Goal: Task Accomplishment & Management: Complete application form

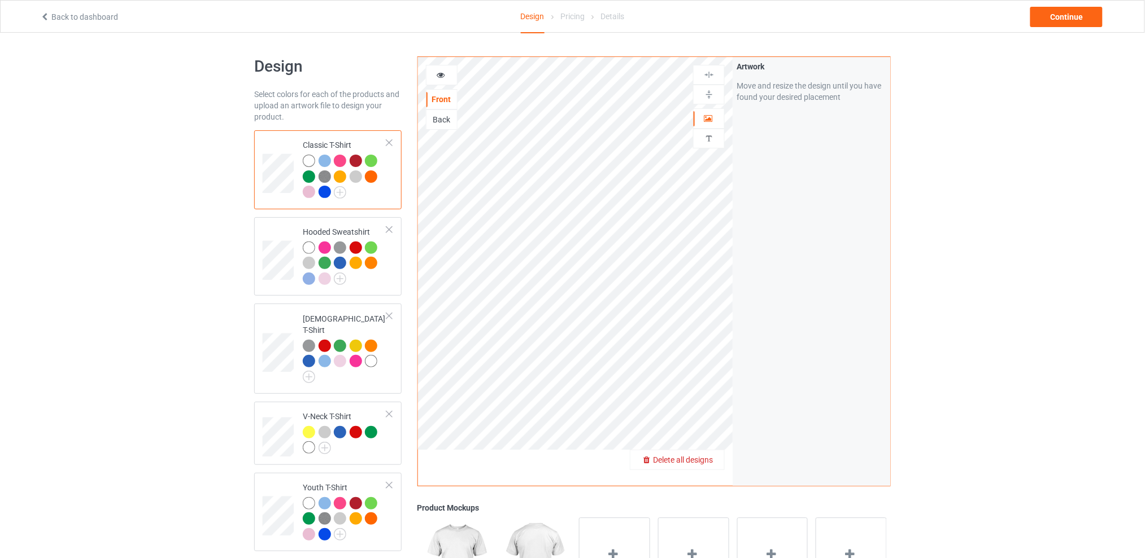
click at [708, 459] on span "Delete all designs" at bounding box center [683, 460] width 60 height 9
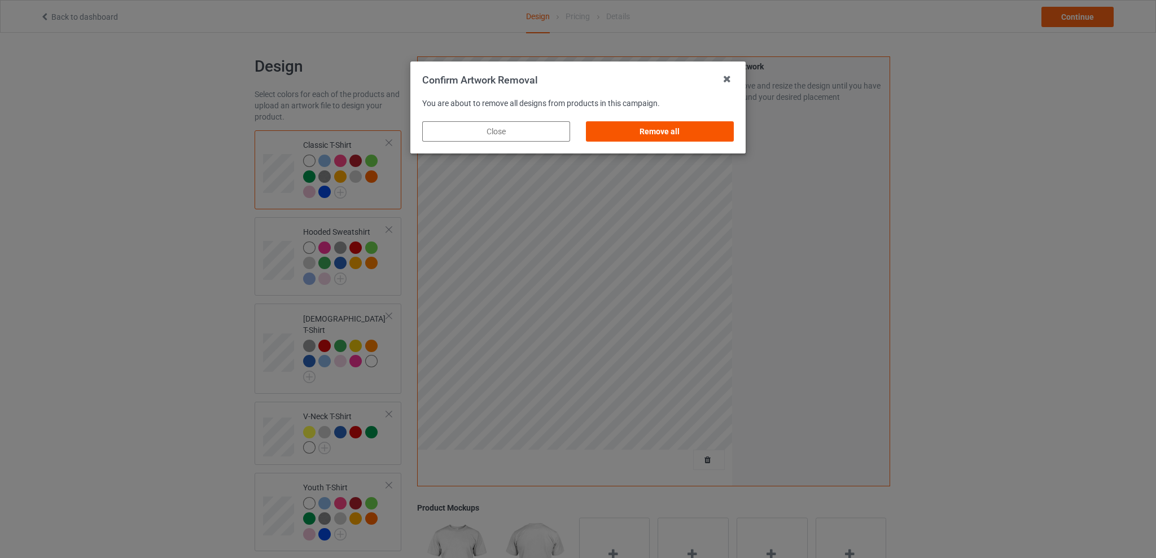
click at [675, 132] on div "Remove all" at bounding box center [660, 131] width 148 height 20
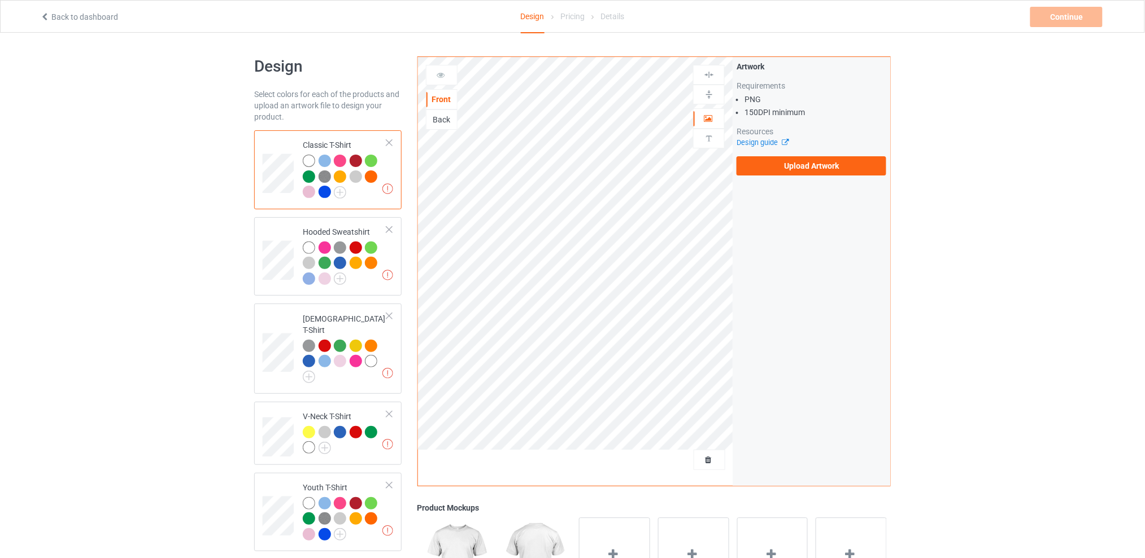
click at [441, 120] on div "Back" at bounding box center [441, 119] width 30 height 11
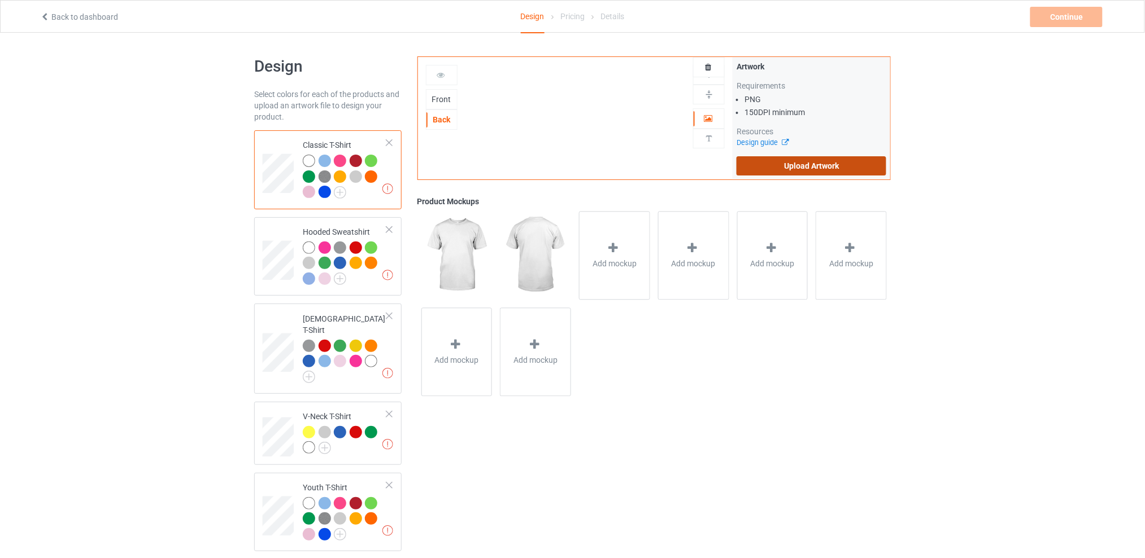
click at [784, 161] on label "Upload Artwork" at bounding box center [811, 165] width 150 height 19
click at [0, 0] on input "Upload Artwork" at bounding box center [0, 0] width 0 height 0
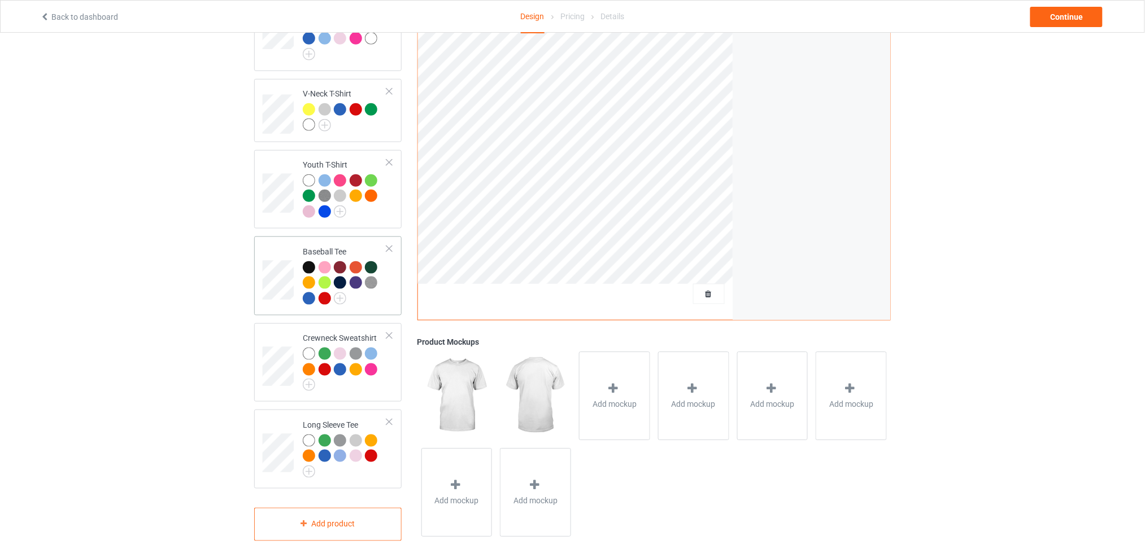
scroll to position [22, 0]
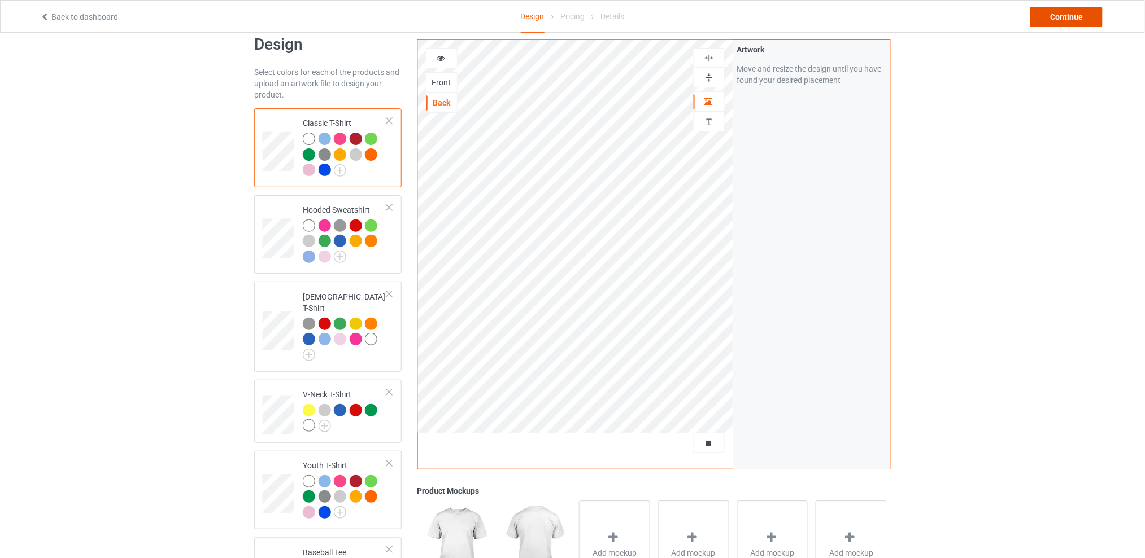
click at [1061, 12] on div "Continue" at bounding box center [1066, 17] width 72 height 20
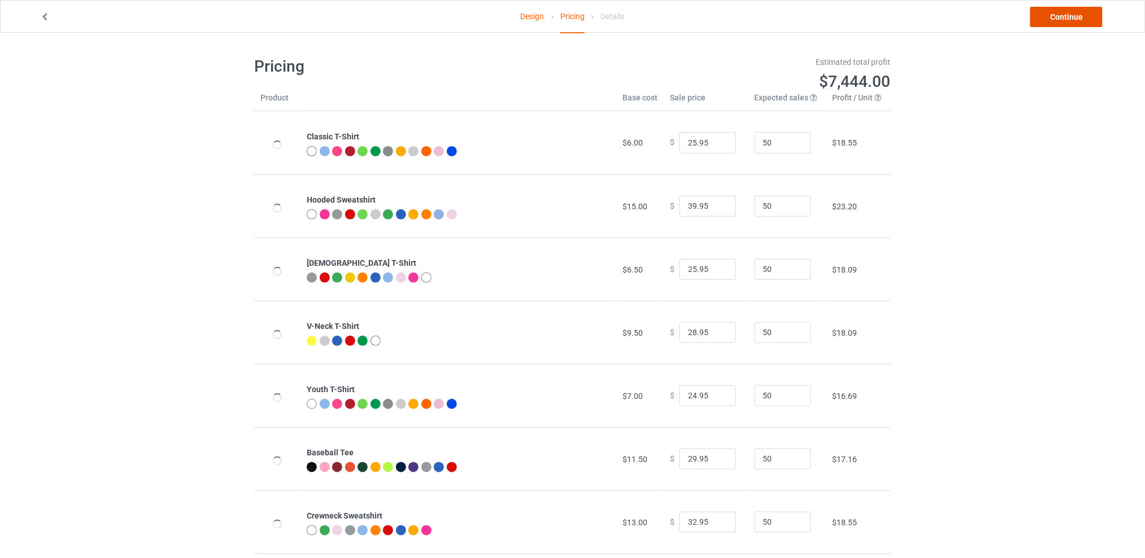
click at [1055, 14] on link "Continue" at bounding box center [1066, 17] width 72 height 20
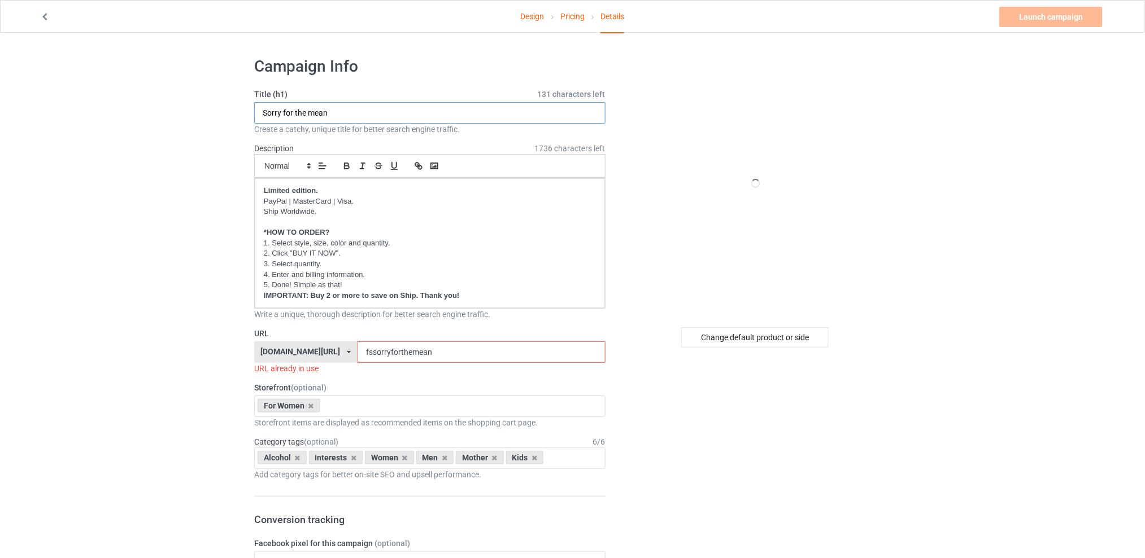
drag, startPoint x: 377, startPoint y: 116, endPoint x: 237, endPoint y: 114, distance: 139.5
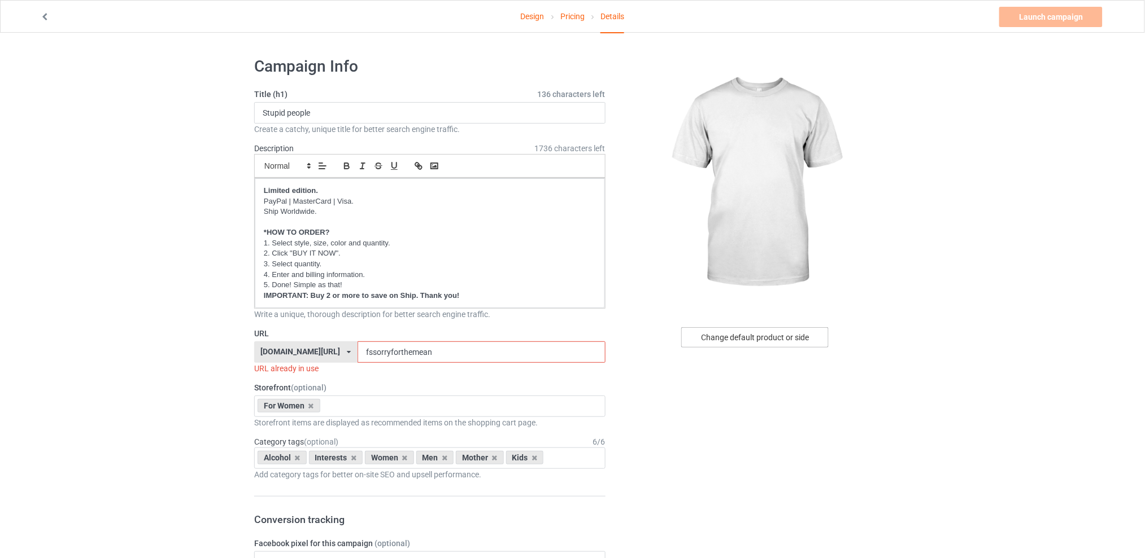
click at [752, 338] on div "Change default product or side" at bounding box center [754, 338] width 147 height 20
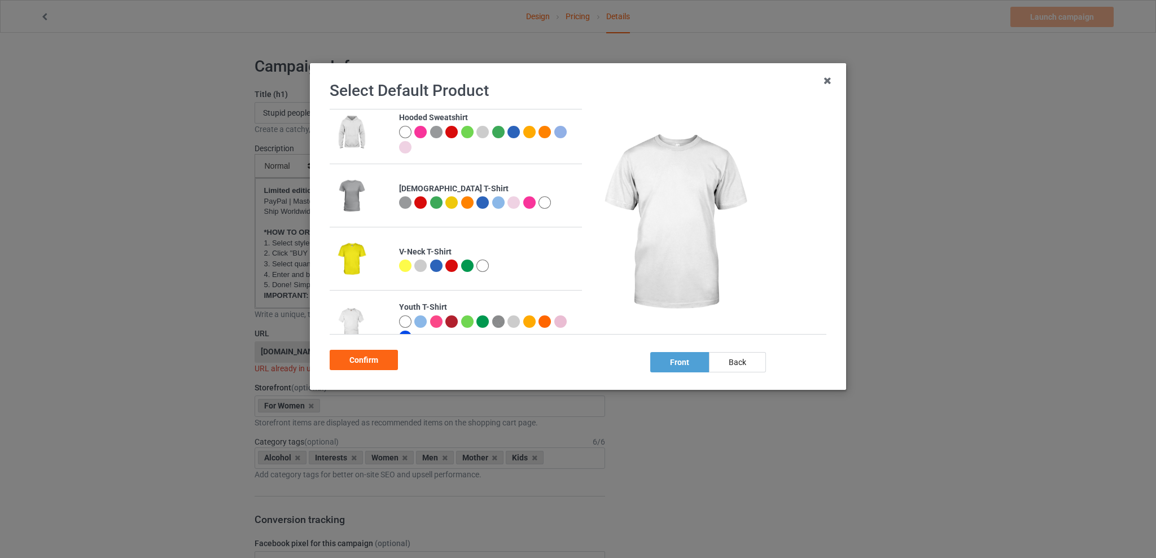
scroll to position [226, 0]
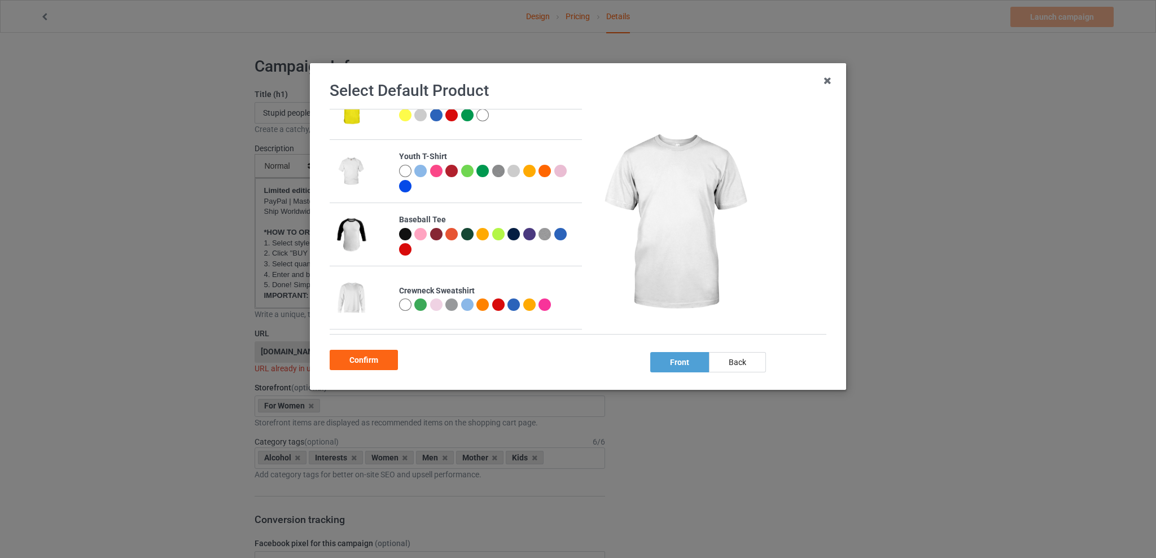
click at [446, 305] on div at bounding box center [452, 305] width 12 height 12
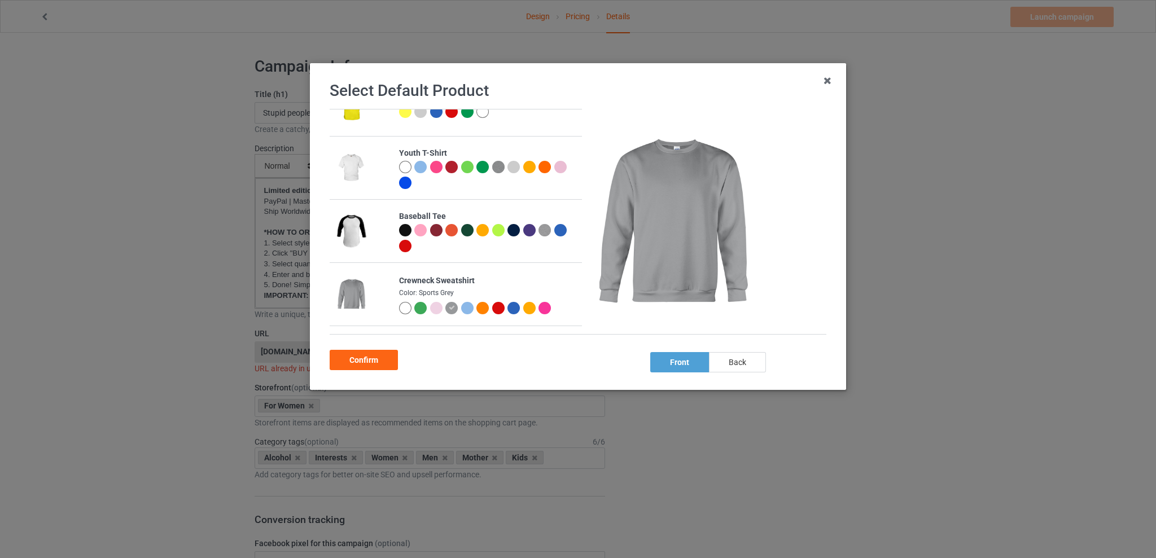
click at [741, 359] on div "back" at bounding box center [737, 362] width 57 height 20
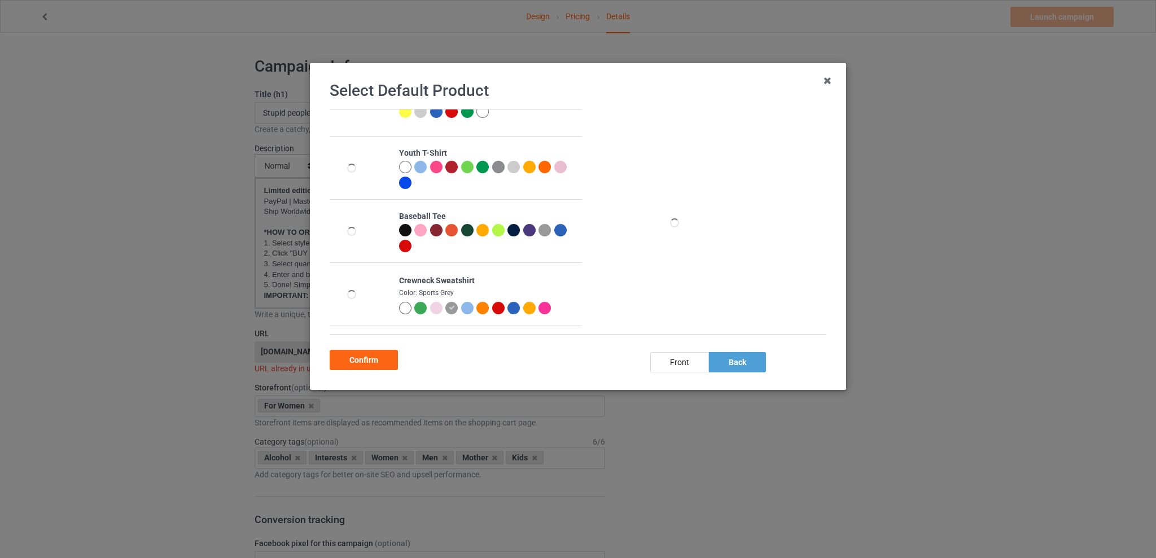
click at [400, 309] on div at bounding box center [405, 308] width 12 height 12
click at [372, 365] on div "Confirm" at bounding box center [364, 360] width 68 height 20
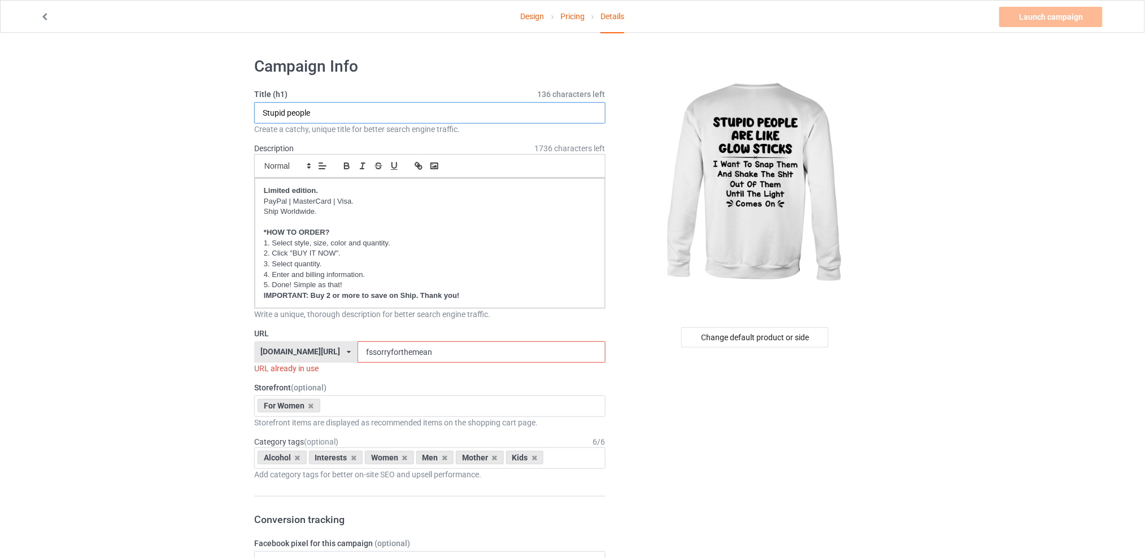
click at [320, 115] on input "Stupid people" at bounding box center [429, 112] width 351 height 21
type input "Stupid people are like glow sticks"
drag, startPoint x: 452, startPoint y: 351, endPoint x: 349, endPoint y: 349, distance: 103.4
click at [349, 349] on div "[DOMAIN_NAME][URL] [DOMAIN_NAME][URL] [DOMAIN_NAME][URL] [DOMAIN_NAME][URL] 5d7…" at bounding box center [429, 352] width 351 height 21
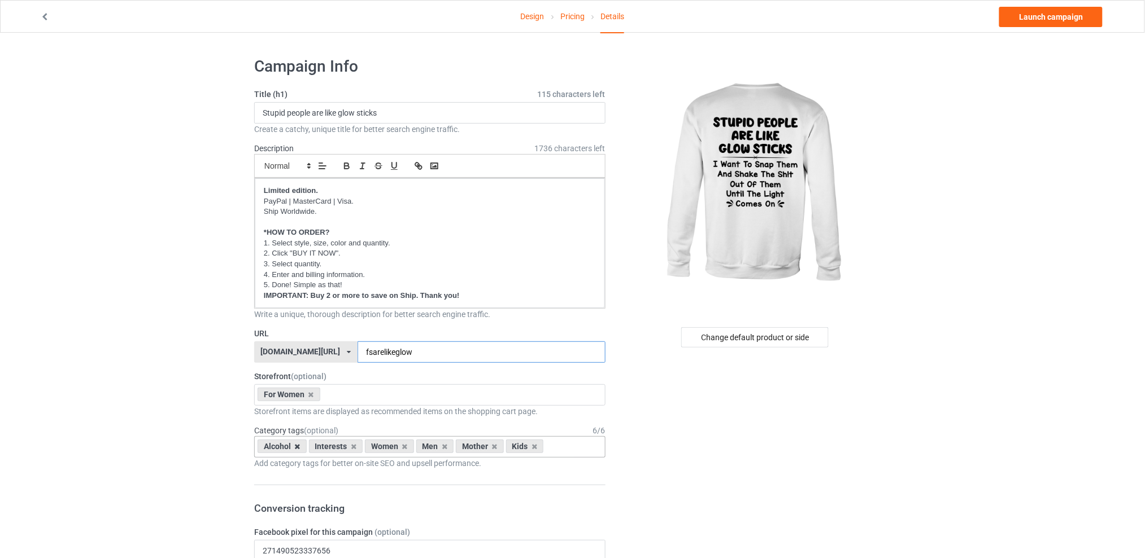
type input "fsarelikeglow"
click at [295, 446] on icon at bounding box center [298, 446] width 6 height 7
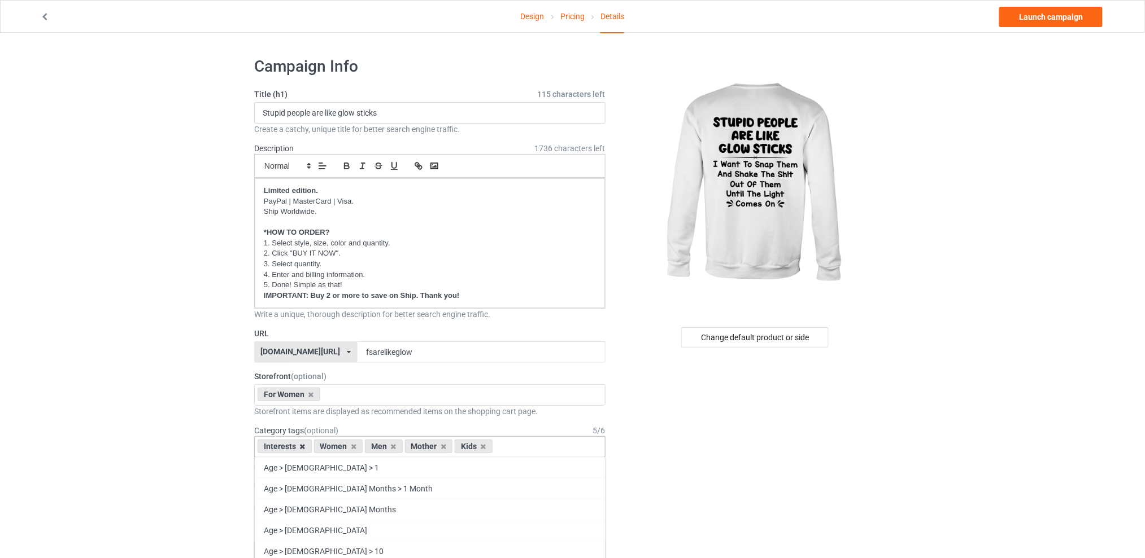
click at [303, 448] on icon at bounding box center [303, 446] width 6 height 7
click at [335, 447] on icon at bounding box center [337, 446] width 6 height 7
click at [347, 447] on icon at bounding box center [347, 446] width 6 height 7
click at [339, 448] on icon at bounding box center [337, 446] width 6 height 7
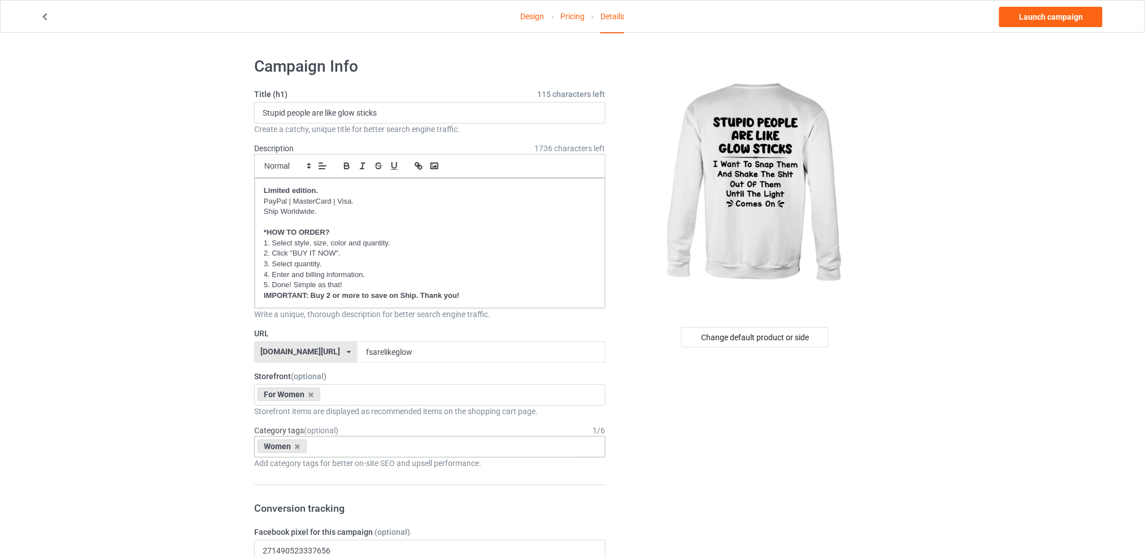
click at [1060, 18] on link "Launch campaign" at bounding box center [1050, 17] width 103 height 20
